Goal: Information Seeking & Learning: Learn about a topic

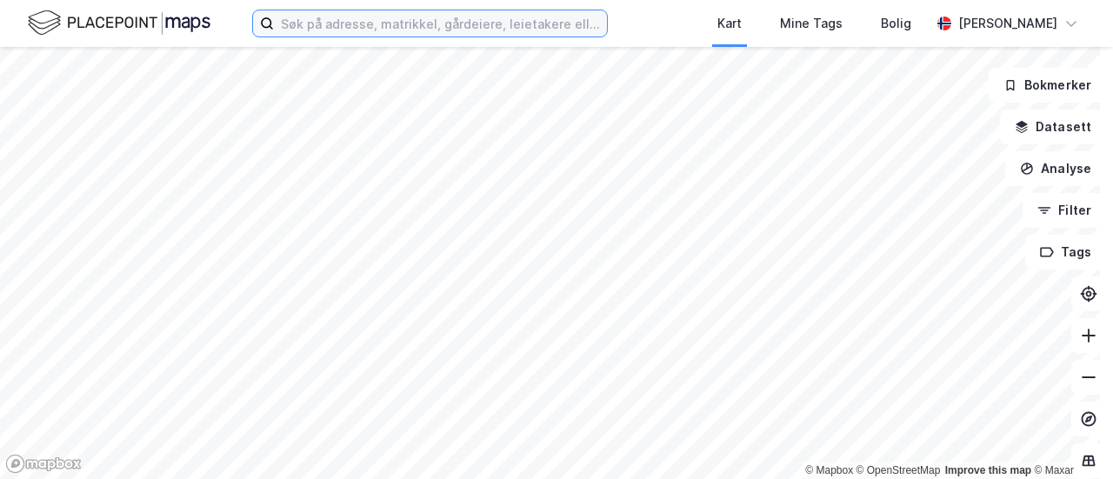
click at [389, 25] on input at bounding box center [440, 23] width 333 height 26
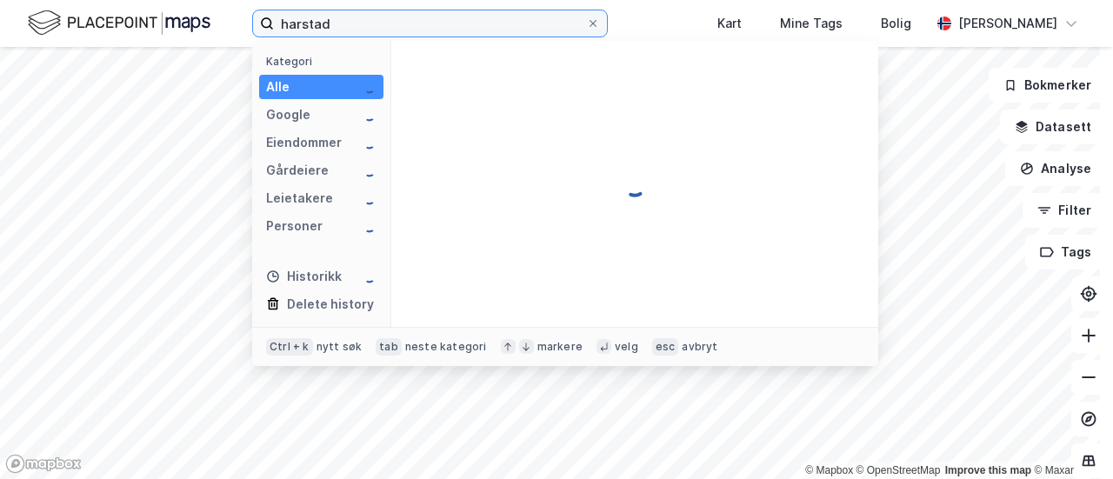
type input "harstad"
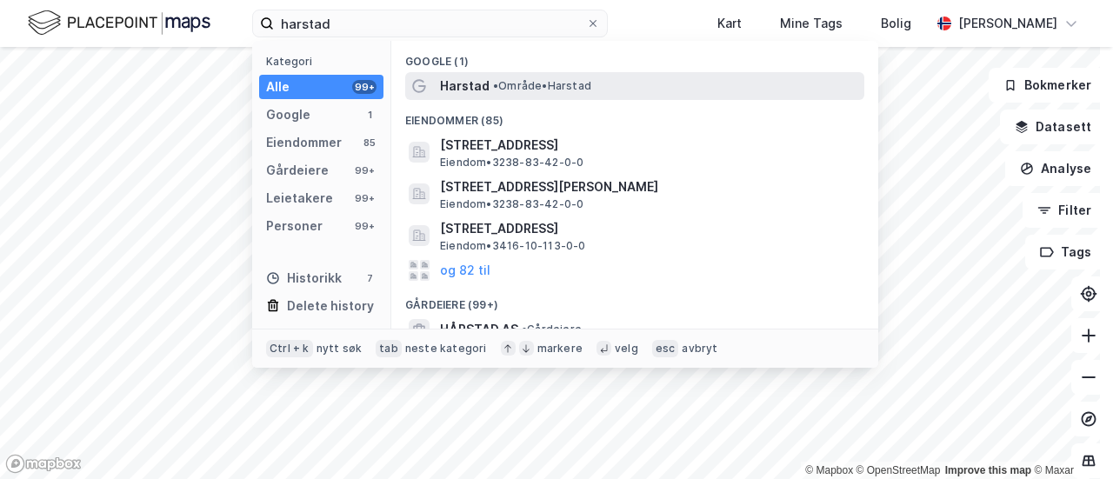
click at [484, 86] on span "Harstad" at bounding box center [465, 86] width 50 height 21
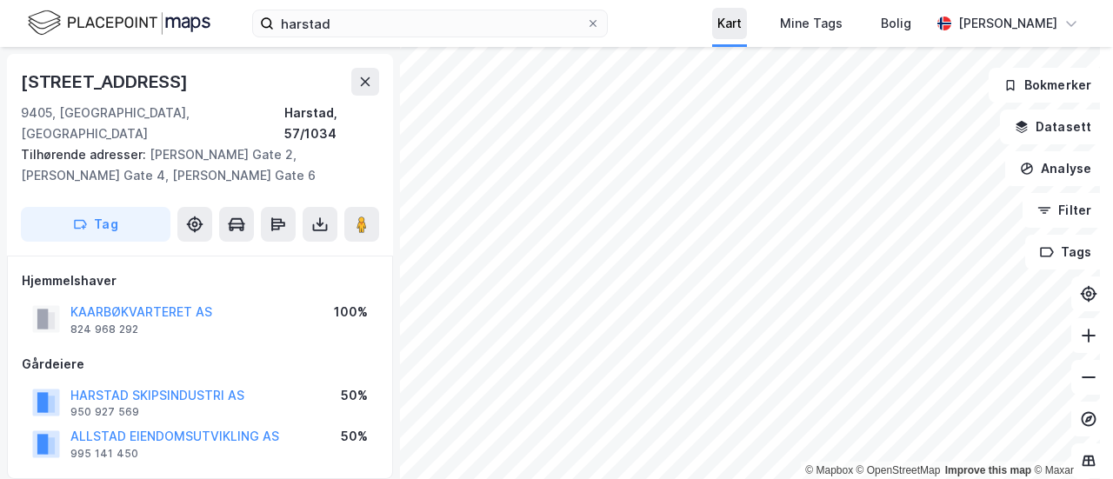
click at [764, 28] on div "harstad Kart Mine Tags Bolig [PERSON_NAME] © Mapbox © OpenStreetMap Improve thi…" at bounding box center [556, 239] width 1113 height 479
click at [1030, 118] on button "Datasett" at bounding box center [1053, 127] width 106 height 35
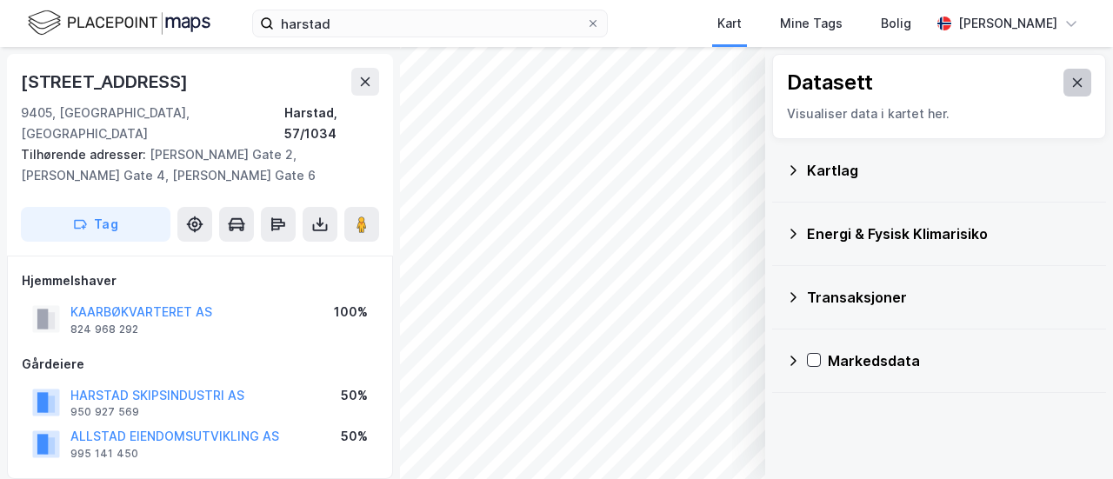
click at [1073, 85] on icon at bounding box center [1078, 82] width 10 height 9
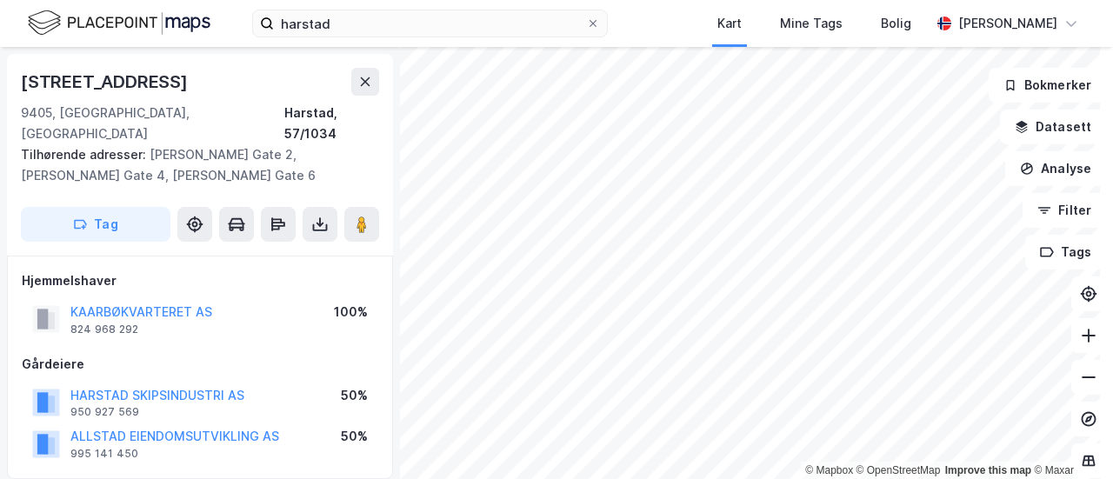
click at [601, 478] on html "harstad Kart Mine Tags Bolig [PERSON_NAME] © Mapbox © OpenStreetMap Improve thi…" at bounding box center [556, 239] width 1113 height 479
click at [366, 90] on button at bounding box center [365, 82] width 28 height 28
